Goal: Task Accomplishment & Management: Complete application form

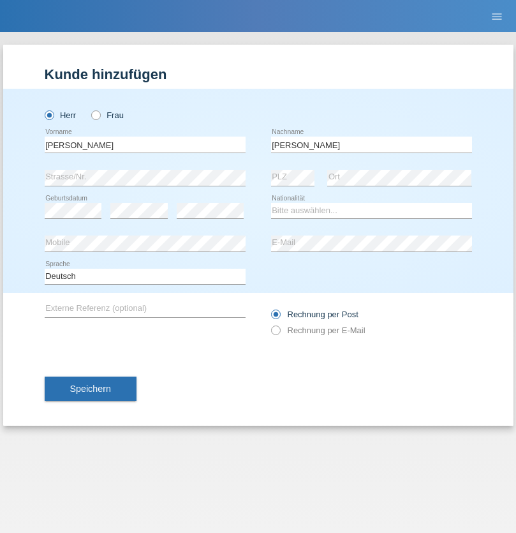
type input "Mohamed"
select select "SY"
select select "C"
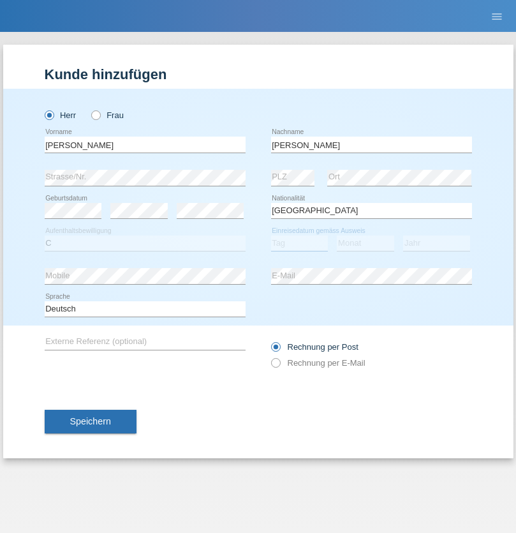
select select "21"
select select "12"
select select "2013"
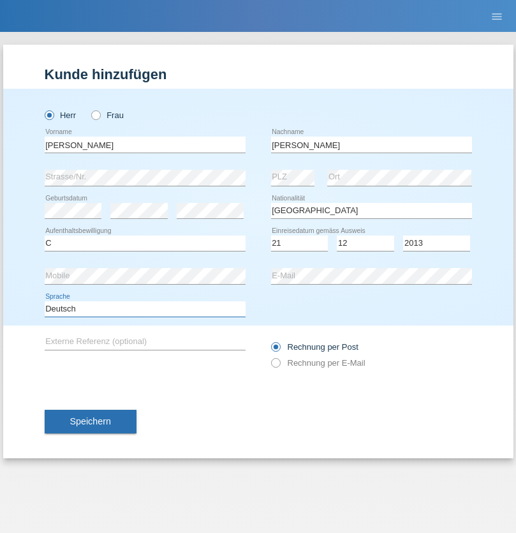
select select "en"
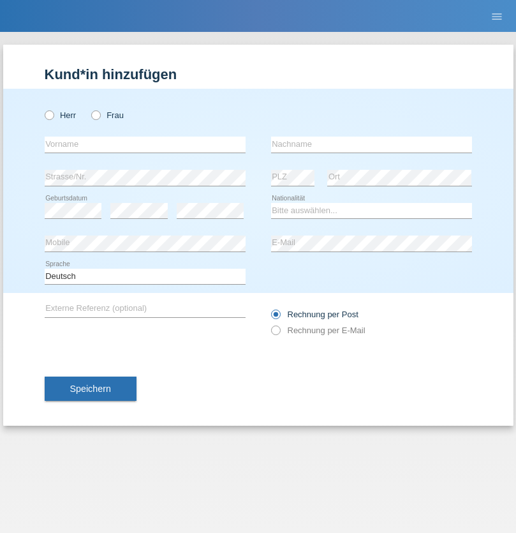
radio input "true"
click at [145, 144] on input "text" at bounding box center [145, 144] width 201 height 16
type input "David"
click at [371, 144] on input "text" at bounding box center [371, 144] width 201 height 16
type input "Senn"
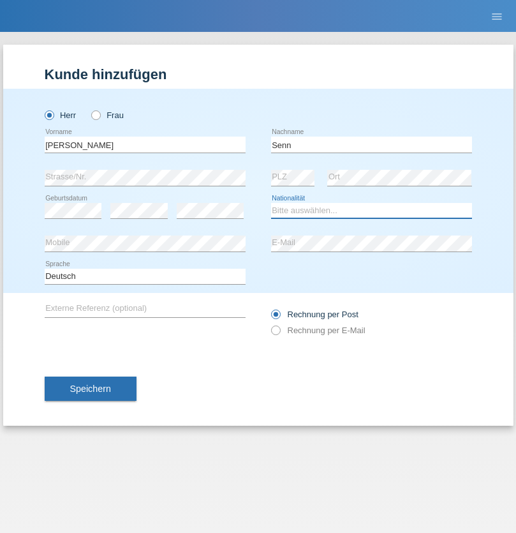
select select "CH"
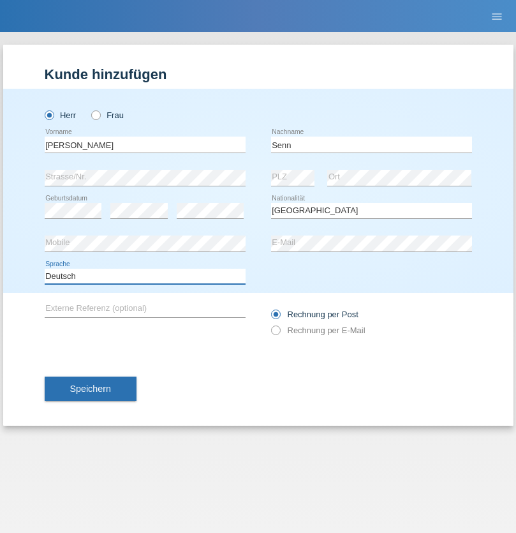
select select "en"
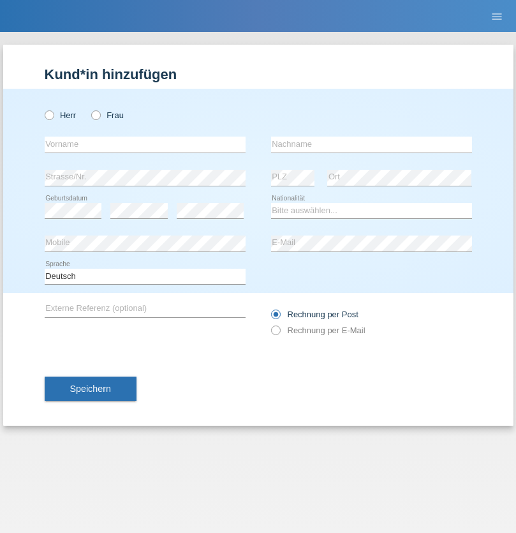
radio input "true"
click at [145, 144] on input "text" at bounding box center [145, 144] width 201 height 16
type input "Petre"
click at [371, 144] on input "text" at bounding box center [371, 144] width 201 height 16
type input "Bujor"
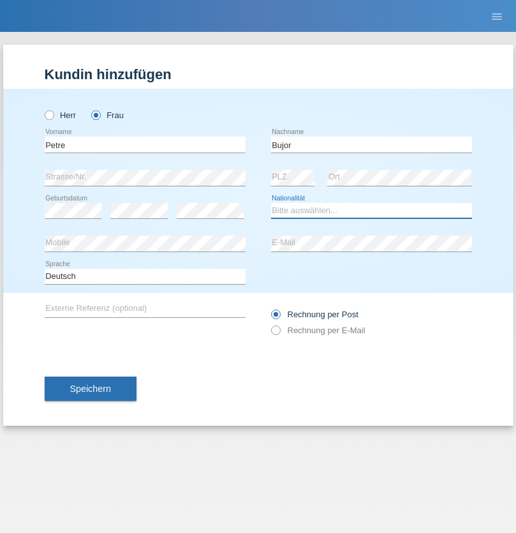
select select "RO"
select select "C"
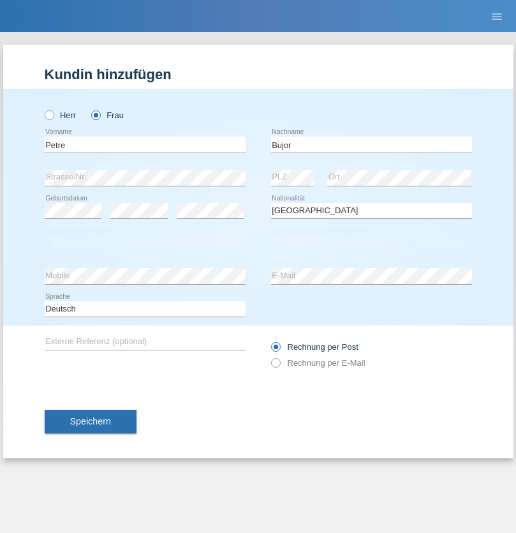
select select "08"
select select "09"
select select "2021"
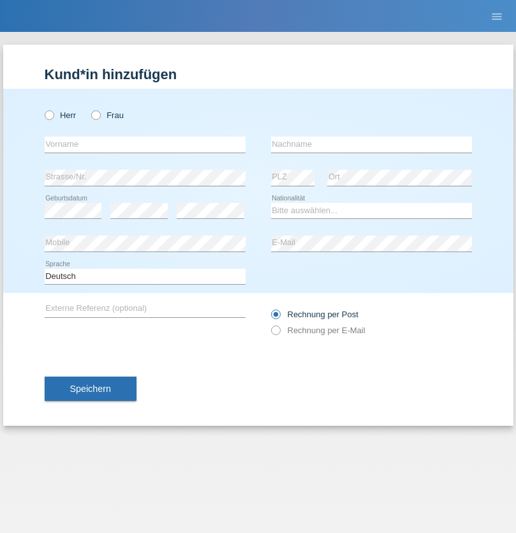
radio input "true"
click at [145, 144] on input "text" at bounding box center [145, 144] width 201 height 16
type input "agnertina"
click at [371, 144] on input "text" at bounding box center [371, 144] width 201 height 16
type input "noshaj"
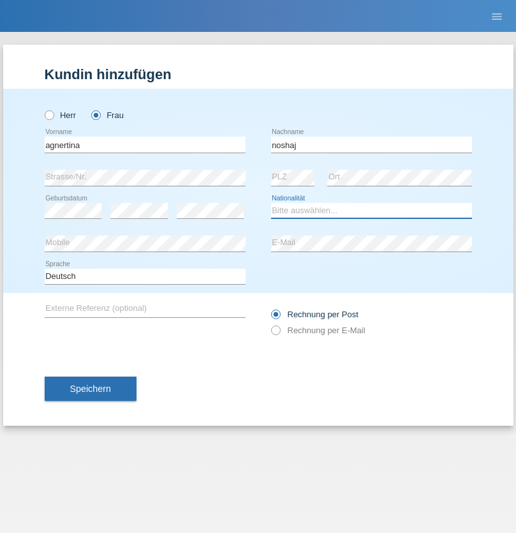
select select "NL"
select select "C"
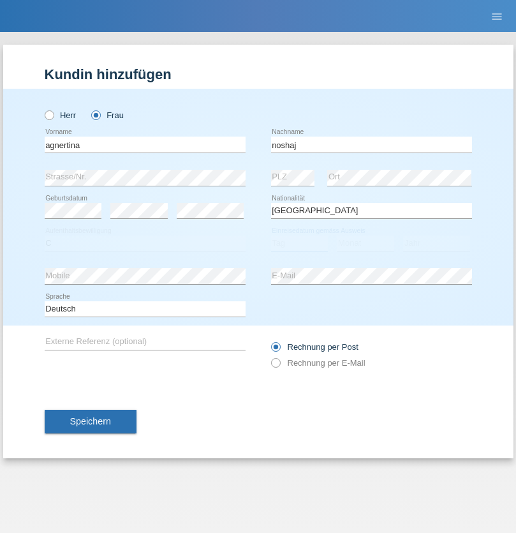
select select "01"
select select "08"
select select "2021"
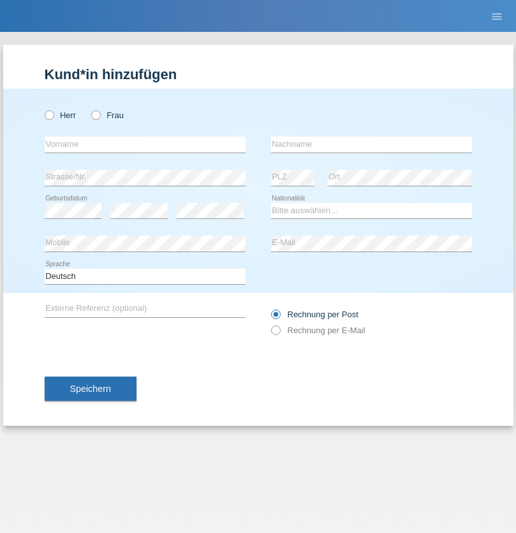
radio input "true"
click at [145, 144] on input "text" at bounding box center [145, 144] width 201 height 16
type input "firat"
click at [371, 144] on input "text" at bounding box center [371, 144] width 201 height 16
type input "kara"
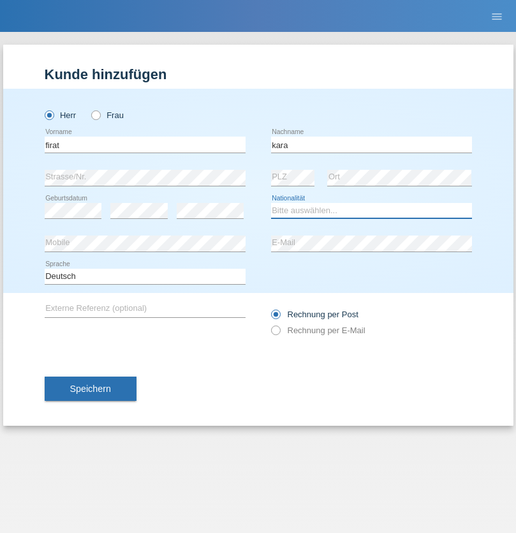
select select "CH"
radio input "true"
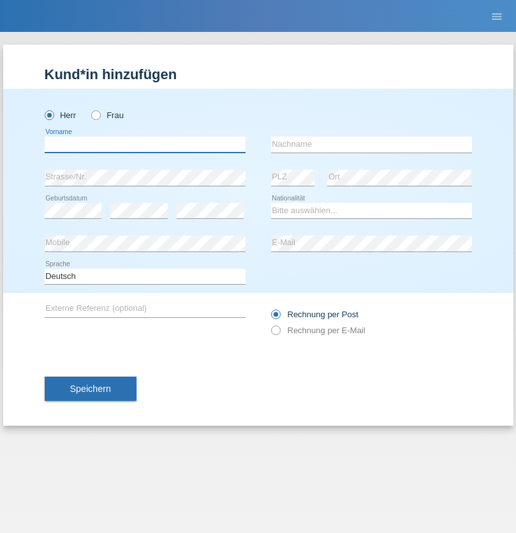
click at [145, 144] on input "text" at bounding box center [145, 144] width 201 height 16
type input "[PERSON_NAME]"
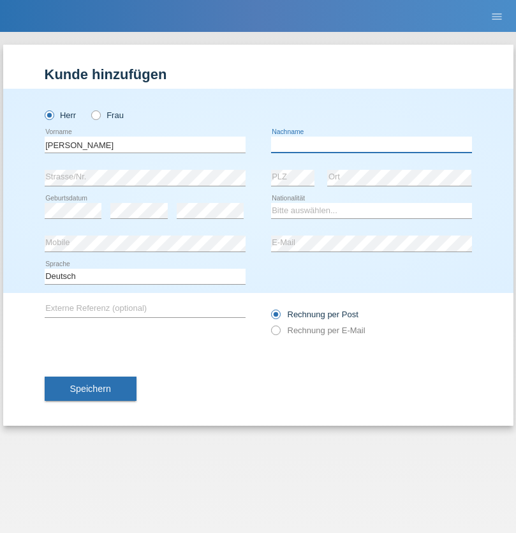
click at [371, 144] on input "text" at bounding box center [371, 144] width 201 height 16
type input "Teeriu"
select select "RO"
select select "C"
select select "08"
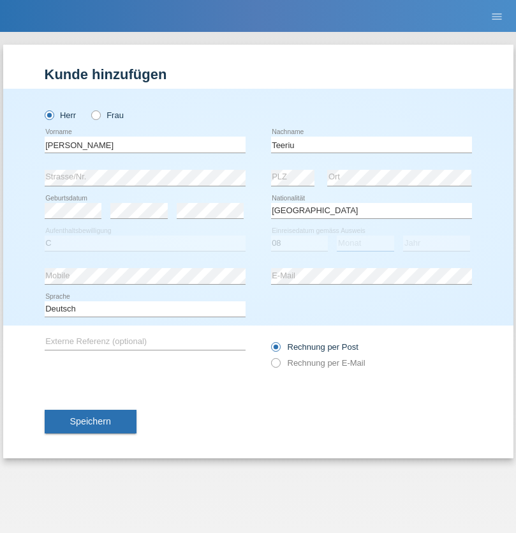
select select "09"
select select "2021"
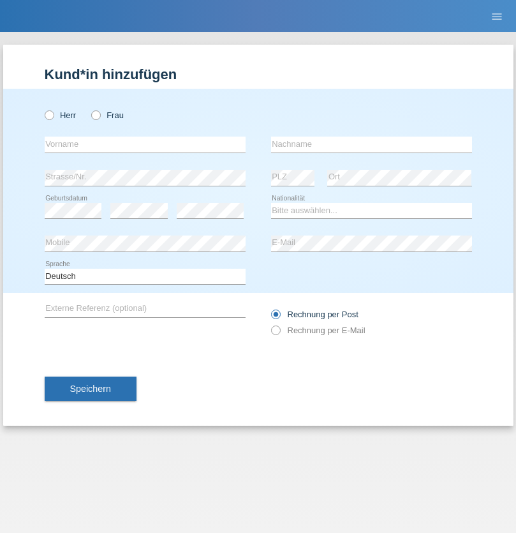
radio input "true"
click at [145, 144] on input "text" at bounding box center [145, 144] width 201 height 16
type input "Rihanna"
click at [371, 144] on input "text" at bounding box center [371, 144] width 201 height 16
type input "Dössegger"
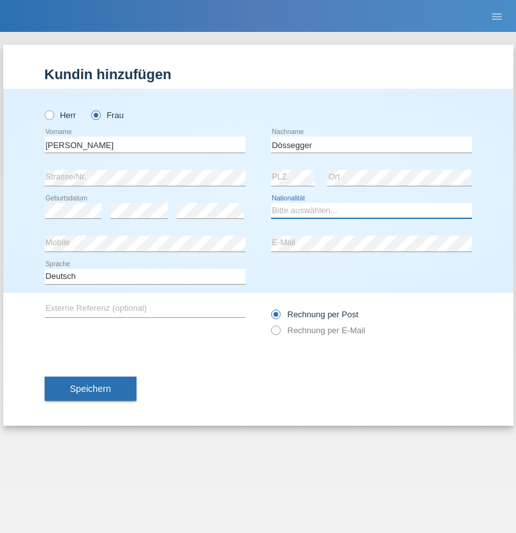
select select "CH"
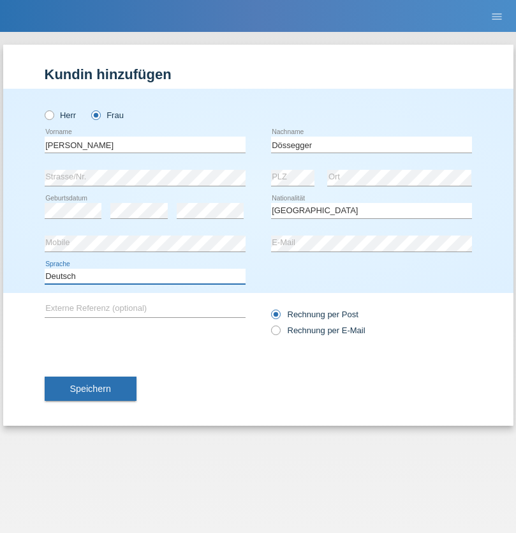
select select "en"
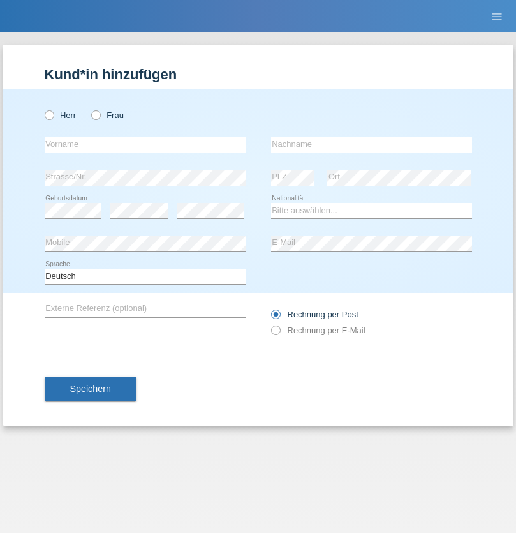
radio input "true"
click at [145, 144] on input "text" at bounding box center [145, 144] width 201 height 16
type input "Senije"
click at [371, 144] on input "text" at bounding box center [371, 144] width 201 height 16
type input "[DEMOGRAPHIC_DATA]"
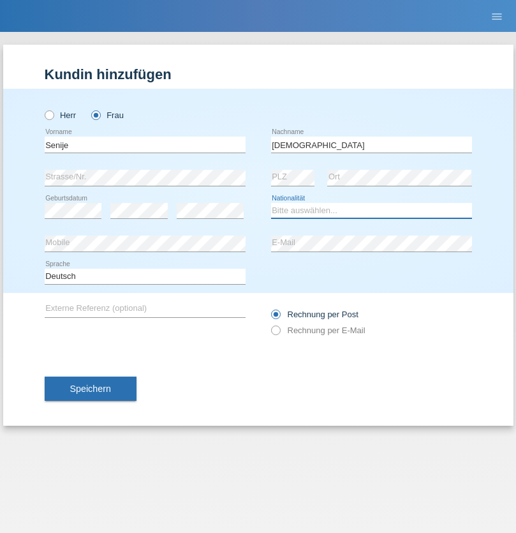
select select "CH"
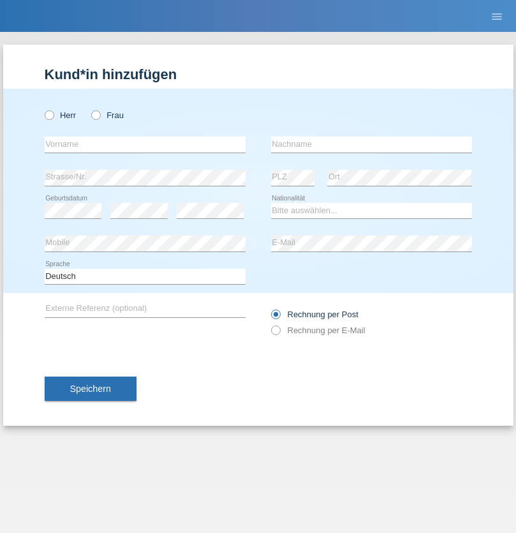
radio input "true"
click at [145, 144] on input "text" at bounding box center [145, 144] width 201 height 16
type input "Andy"
click at [371, 144] on input "text" at bounding box center [371, 144] width 201 height 16
type input "Priestley"
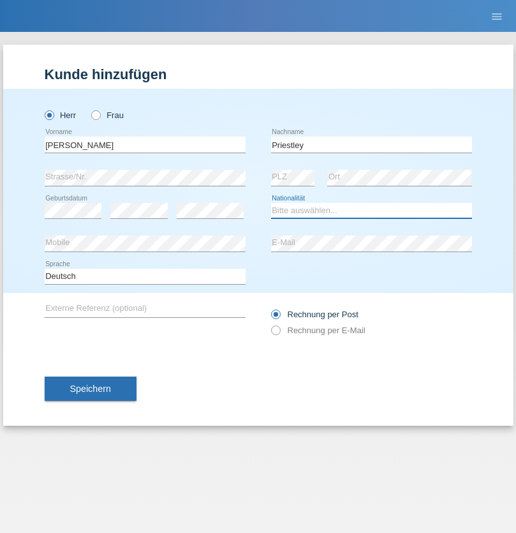
select select "CH"
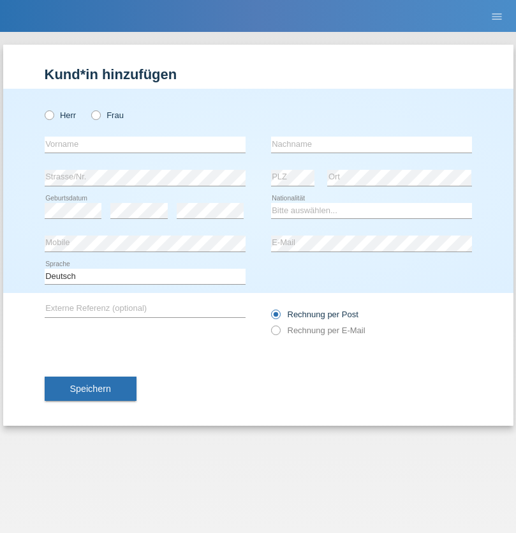
radio input "true"
click at [145, 144] on input "text" at bounding box center [145, 144] width 201 height 16
type input "[PERSON_NAME]"
click at [371, 144] on input "text" at bounding box center [371, 144] width 201 height 16
type input "Fortugno"
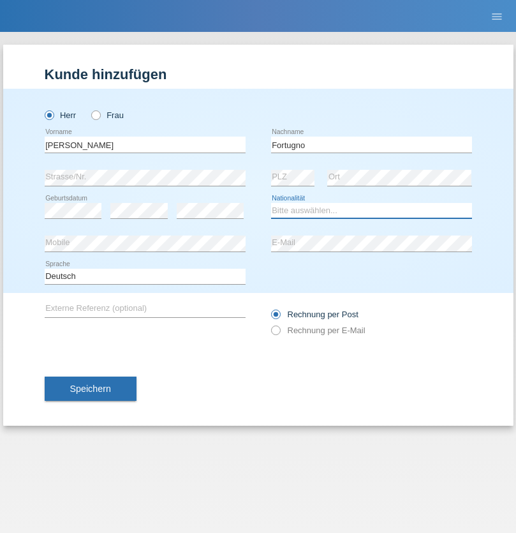
select select "IT"
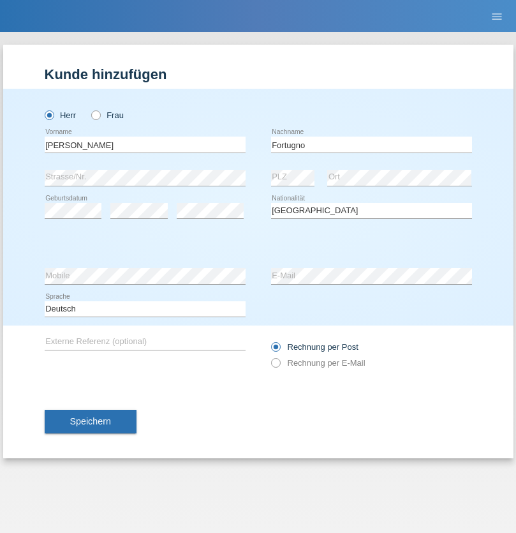
select select "C"
select select "09"
select select "08"
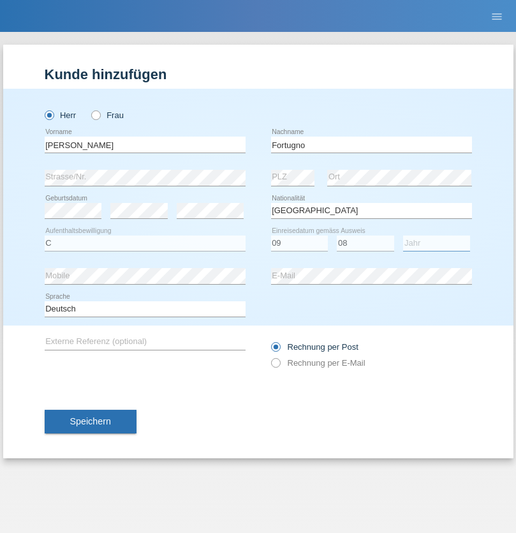
select select "2006"
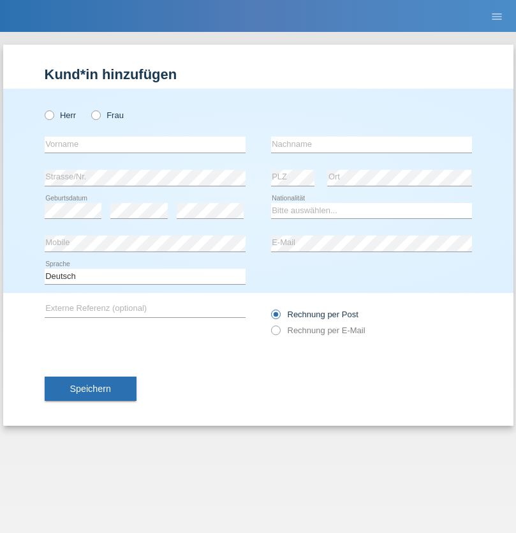
radio input "true"
click at [145, 144] on input "text" at bounding box center [145, 144] width 201 height 16
type input "Farkash"
click at [371, 144] on input "text" at bounding box center [371, 144] width 201 height 16
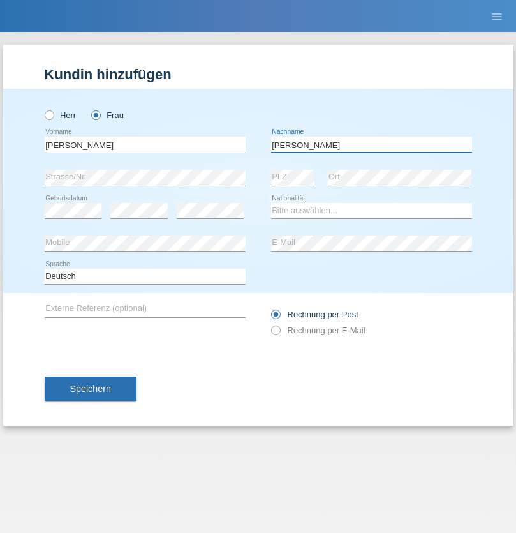
type input "Yolana"
select select "UA"
select select "C"
select select "23"
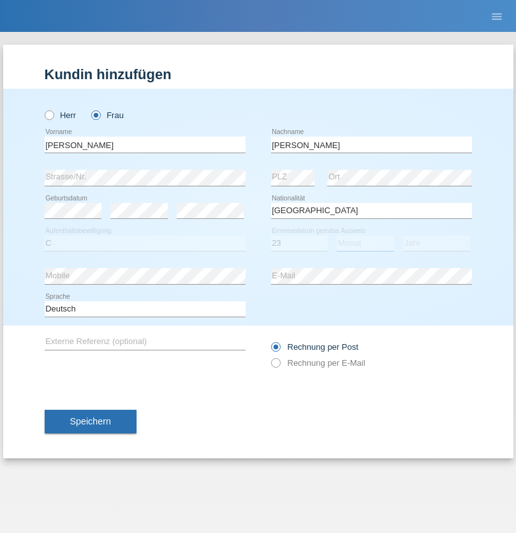
select select "10"
select select "2021"
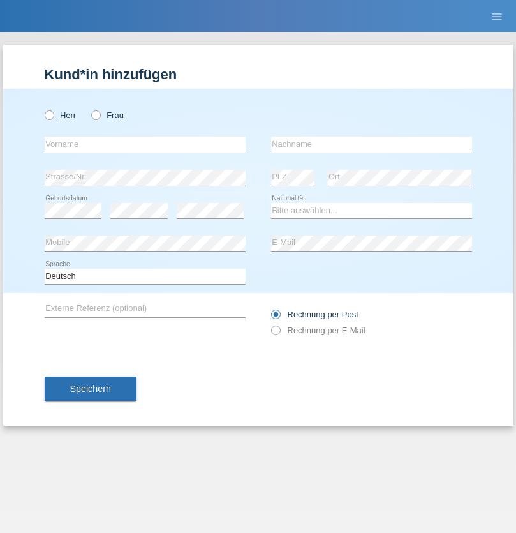
radio input "true"
click at [145, 144] on input "text" at bounding box center [145, 144] width 201 height 16
type input "Nuria"
click at [371, 144] on input "text" at bounding box center [371, 144] width 201 height 16
type input "D'Antino"
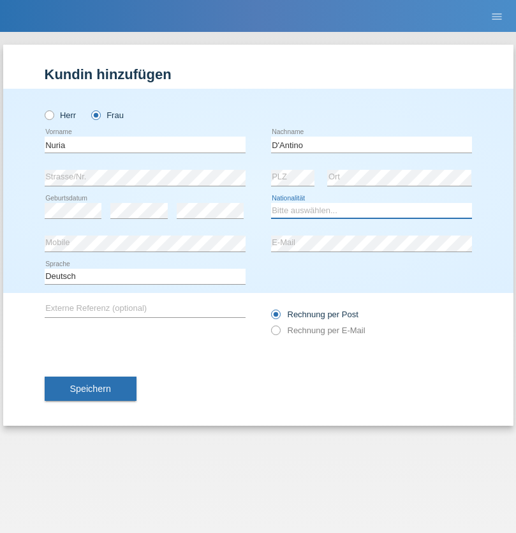
select select "CH"
